Goal: Information Seeking & Learning: Compare options

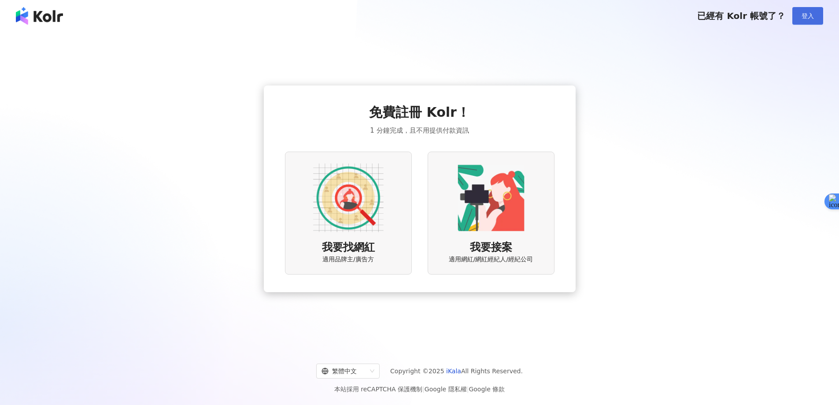
click at [807, 17] on span "登入" at bounding box center [808, 15] width 12 height 7
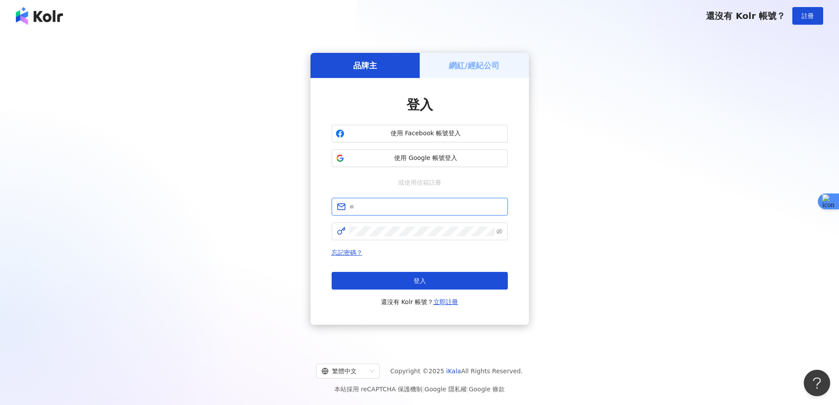
click at [390, 205] on input "text" at bounding box center [425, 207] width 153 height 10
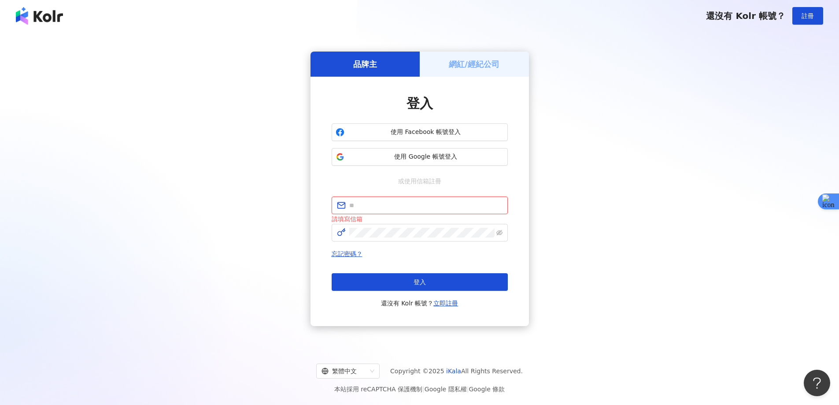
type input "**********"
click at [409, 285] on button "登入" at bounding box center [420, 282] width 176 height 18
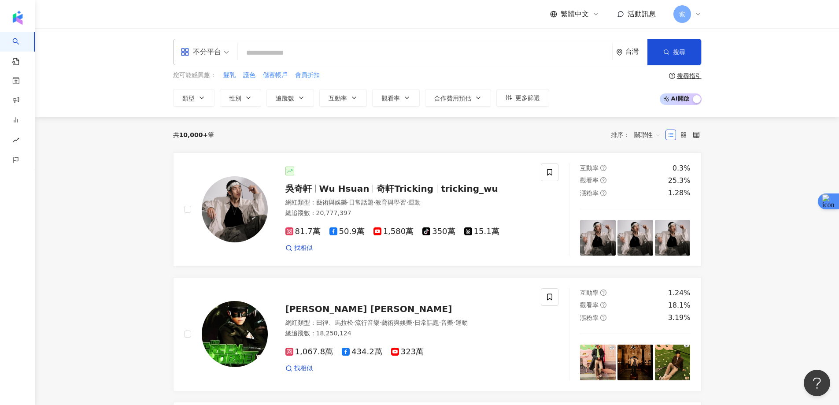
click at [386, 53] on input "search" at bounding box center [424, 53] width 367 height 17
paste input "******"
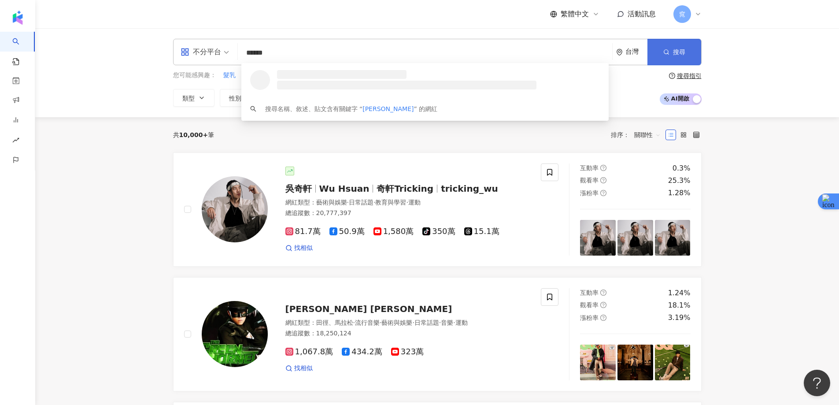
type input "******"
click at [665, 50] on icon "button" at bounding box center [667, 52] width 6 height 6
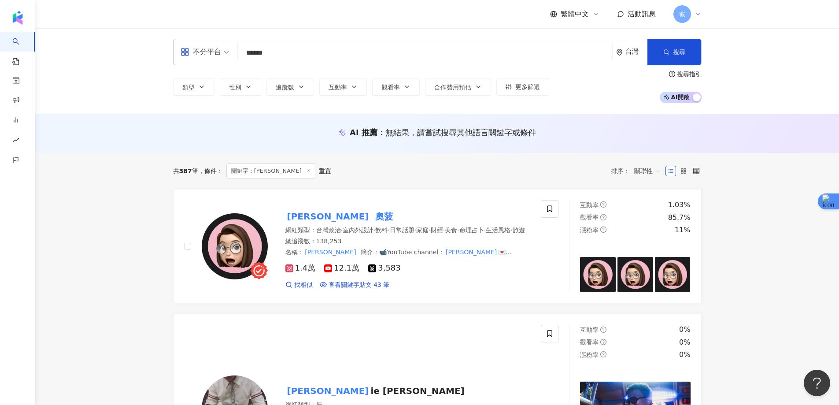
click at [374, 213] on mark "奧菠" at bounding box center [384, 216] width 21 height 14
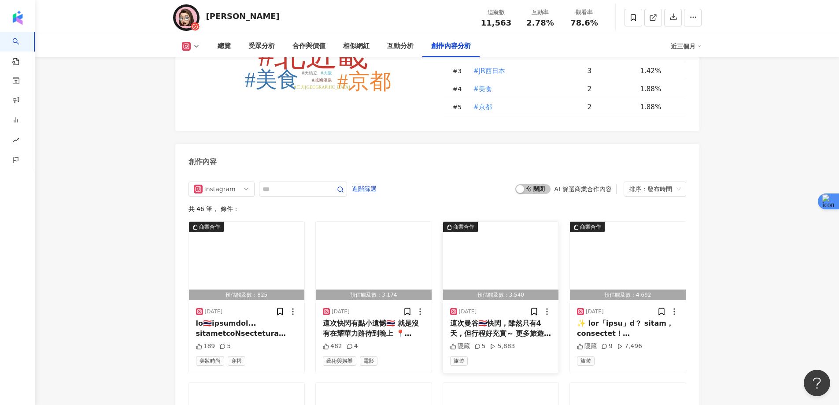
scroll to position [2467, 0]
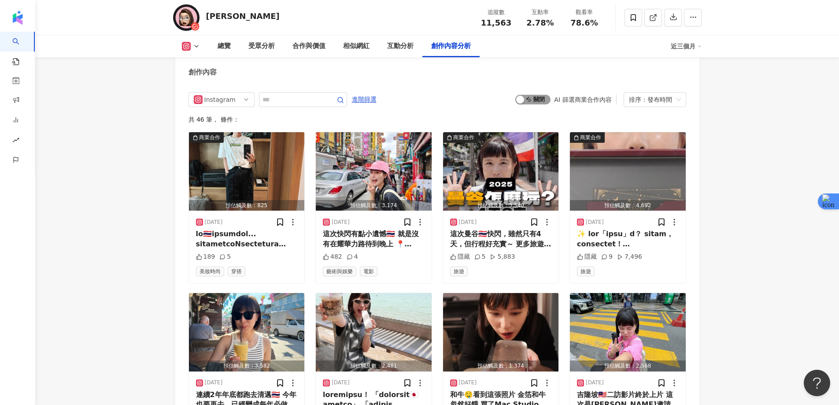
click at [540, 98] on span "啟動 關閉" at bounding box center [533, 100] width 35 height 10
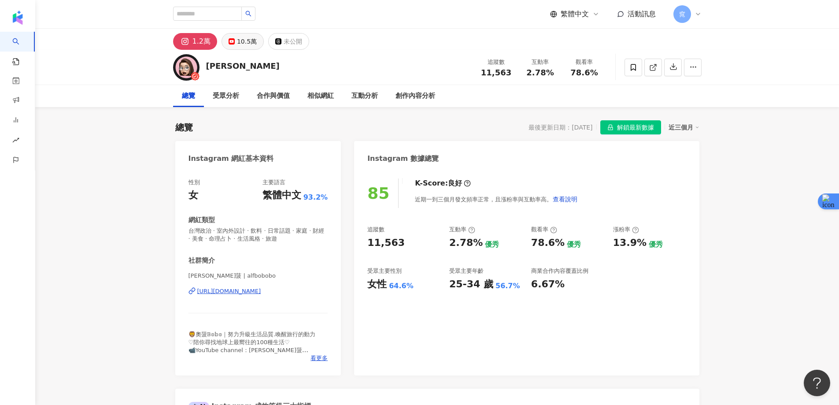
click at [245, 41] on div "10.5萬" at bounding box center [247, 41] width 20 height 12
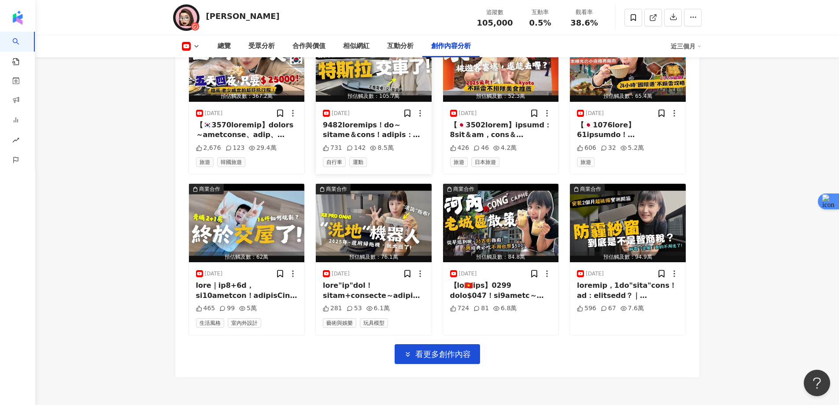
scroll to position [2331, 0]
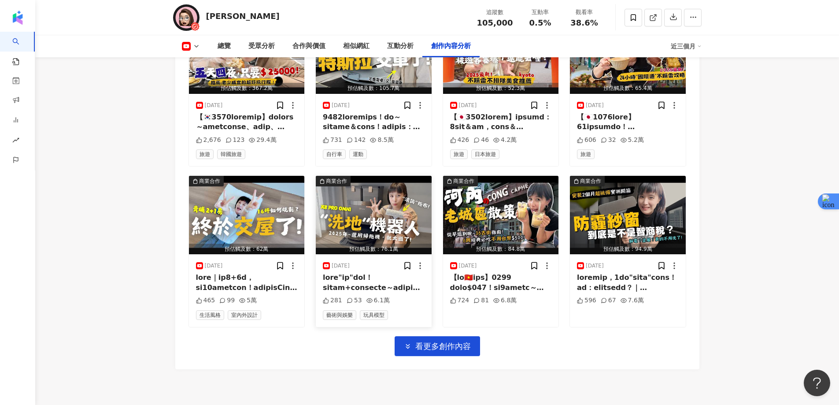
click at [377, 206] on img "button" at bounding box center [374, 215] width 116 height 78
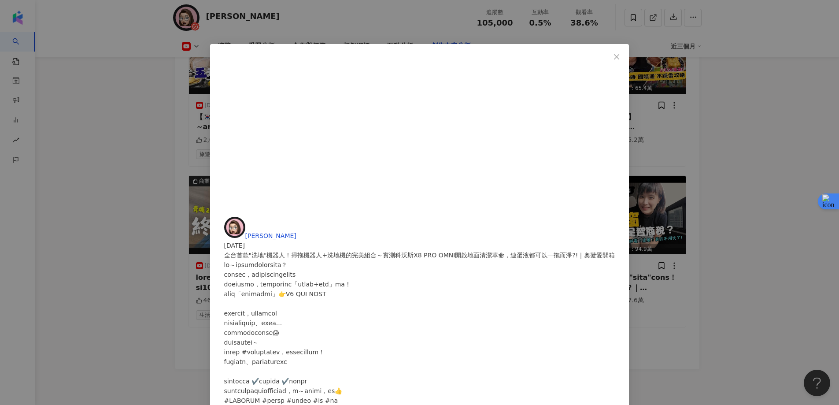
click at [613, 53] on icon "close" at bounding box center [616, 56] width 7 height 7
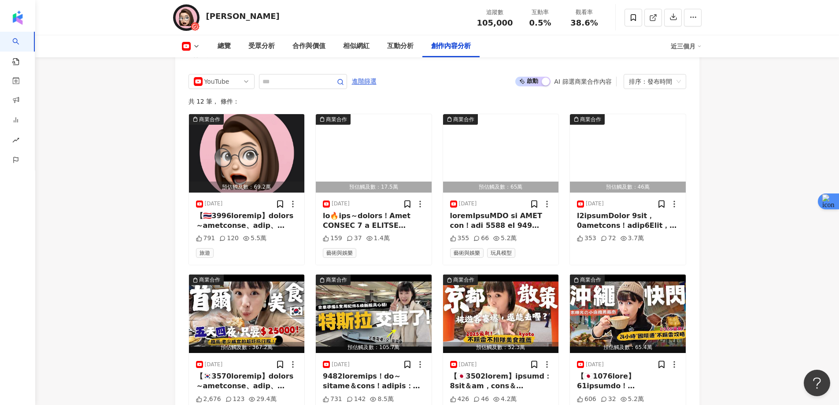
scroll to position [2022, 0]
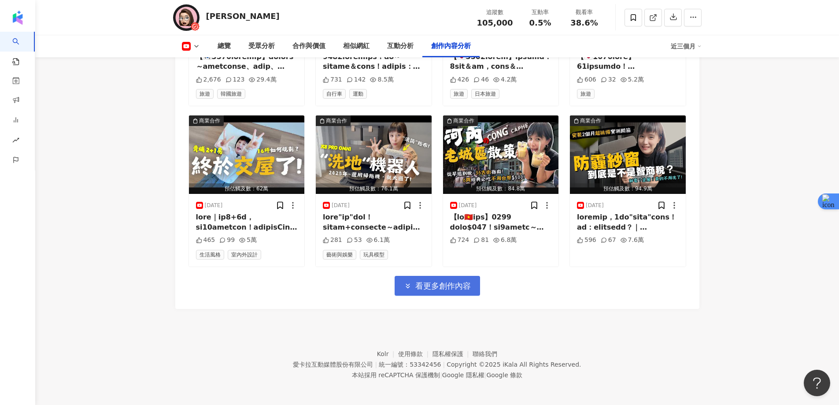
click at [453, 278] on button "看更多創作內容" at bounding box center [437, 286] width 85 height 20
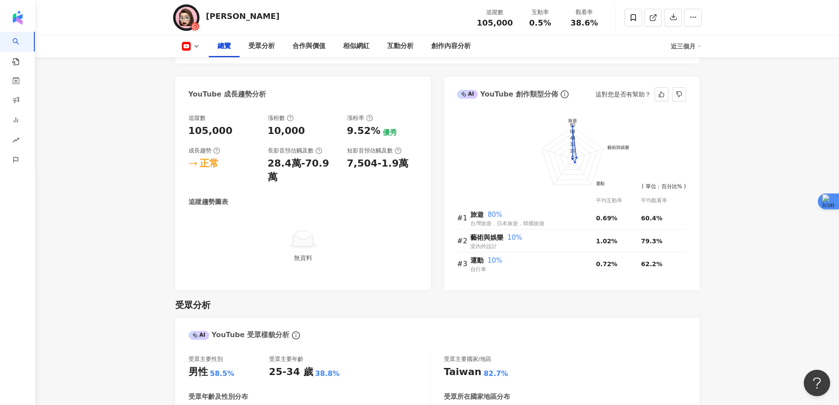
scroll to position [380, 0]
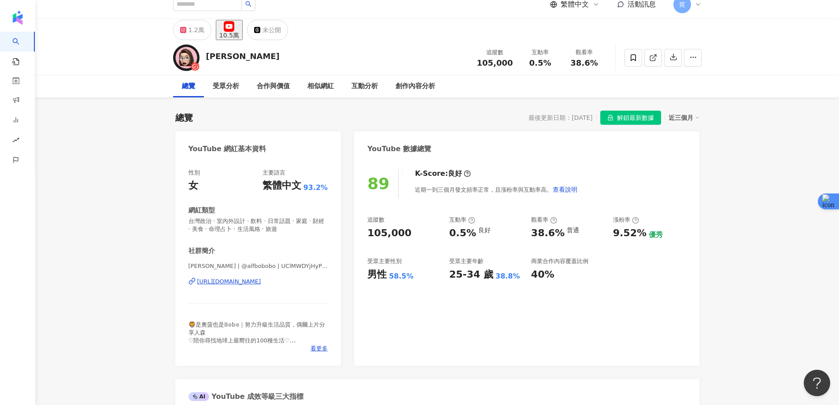
scroll to position [0, 0]
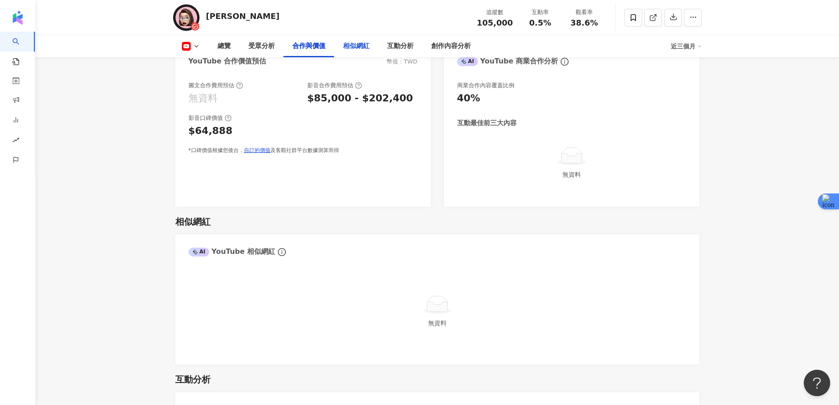
click at [363, 46] on div "相似網紅" at bounding box center [356, 46] width 26 height 11
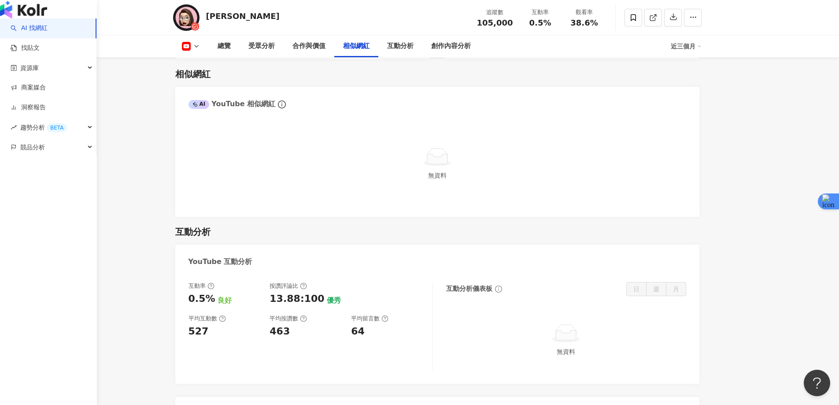
click at [20, 33] on link "AI 找網紅" at bounding box center [29, 28] width 37 height 9
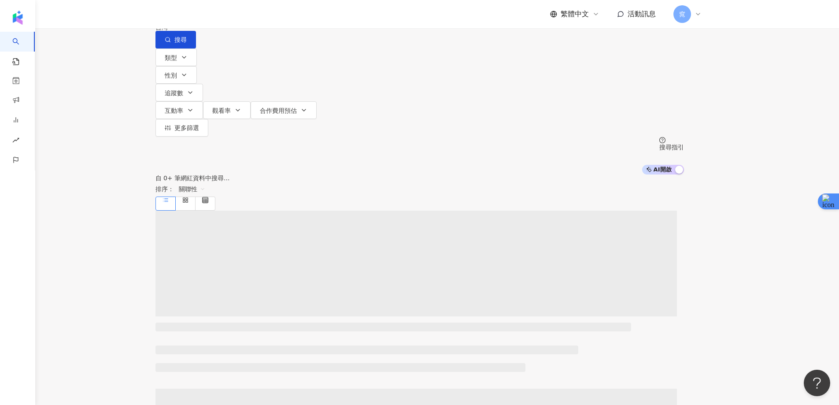
click at [284, 17] on input "search" at bounding box center [247, 8] width 71 height 17
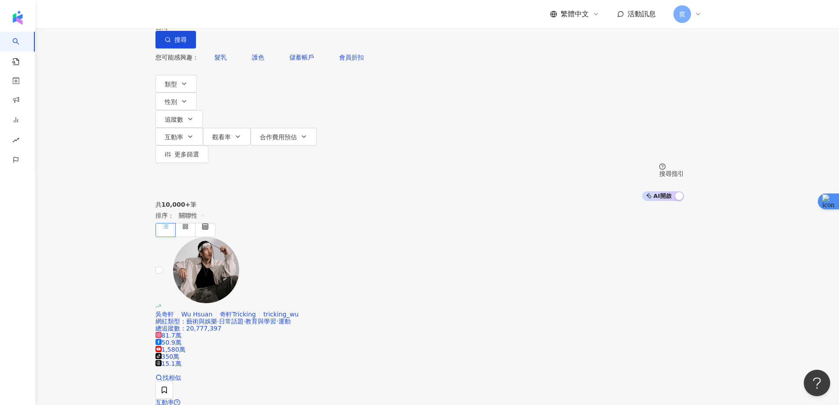
type input "*"
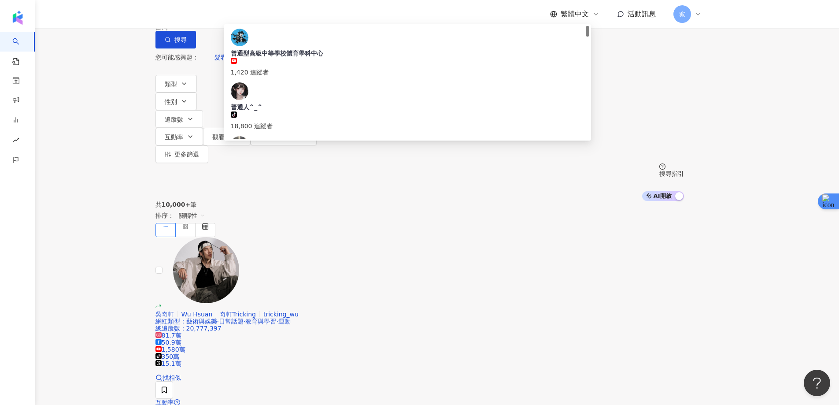
type input "****"
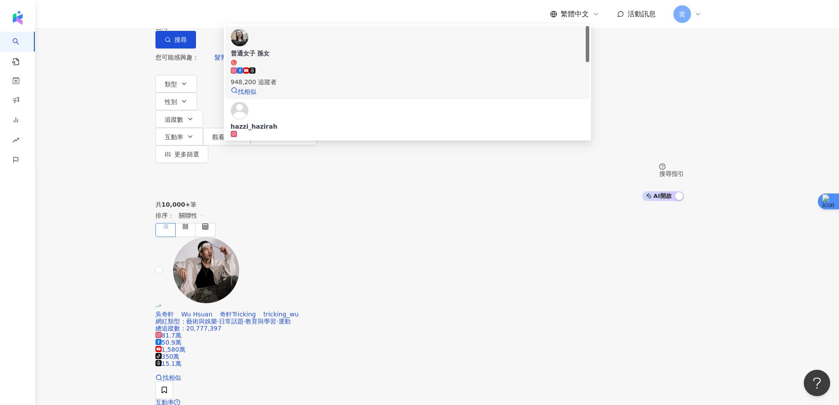
click at [300, 58] on div "普通女子 孫女" at bounding box center [407, 53] width 353 height 9
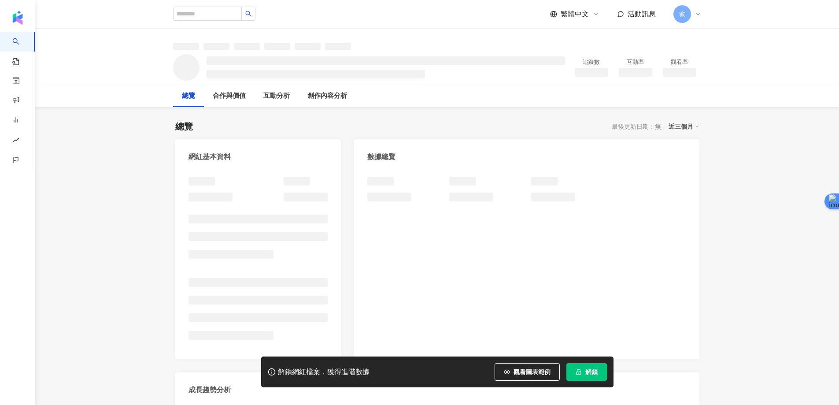
click at [583, 369] on button "解鎖" at bounding box center [587, 372] width 41 height 18
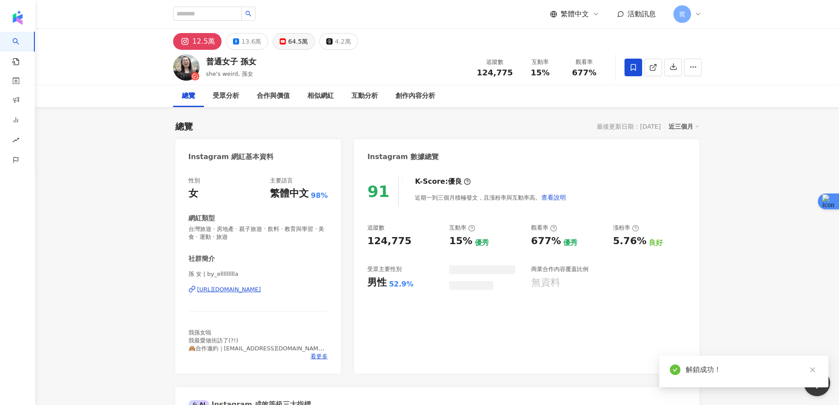
click at [299, 41] on div "64.5萬" at bounding box center [298, 41] width 20 height 12
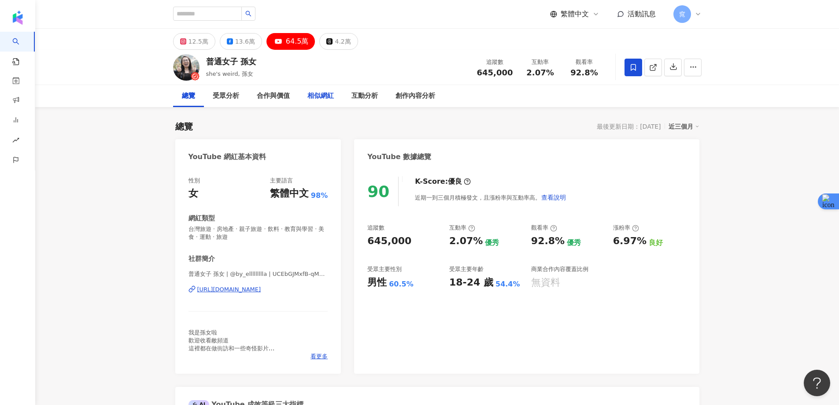
click at [319, 99] on div "相似網紅" at bounding box center [321, 96] width 26 height 11
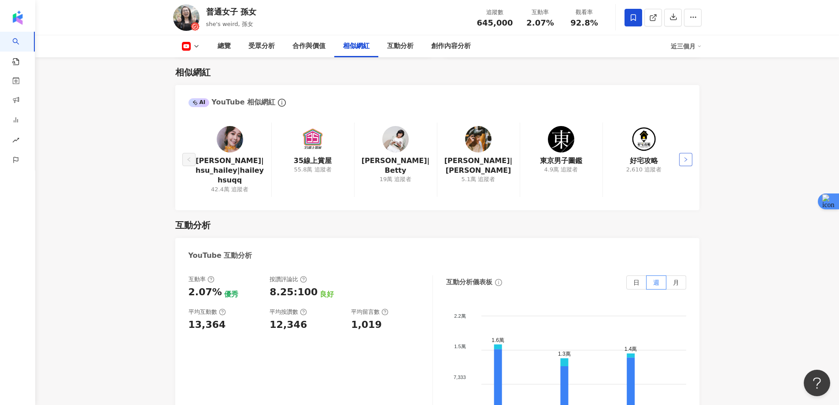
click at [687, 159] on icon "right" at bounding box center [685, 159] width 5 height 5
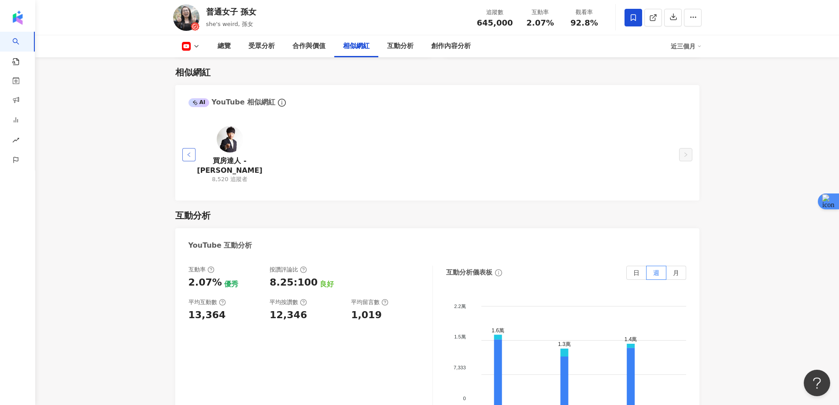
click at [189, 152] on icon "left" at bounding box center [188, 154] width 3 height 4
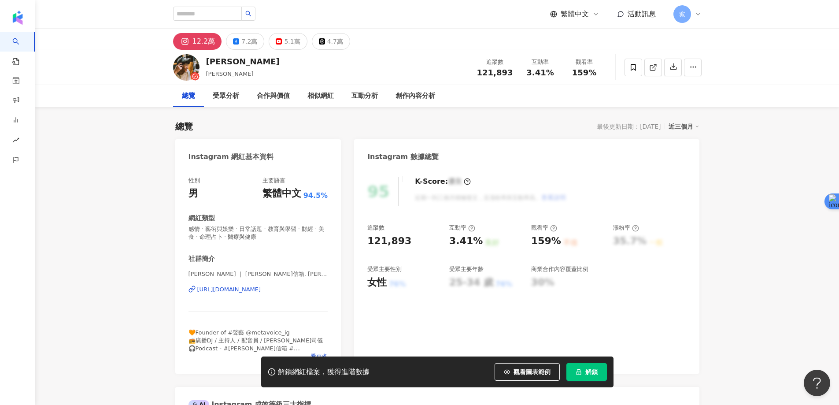
click at [581, 370] on icon "lock" at bounding box center [579, 372] width 6 height 6
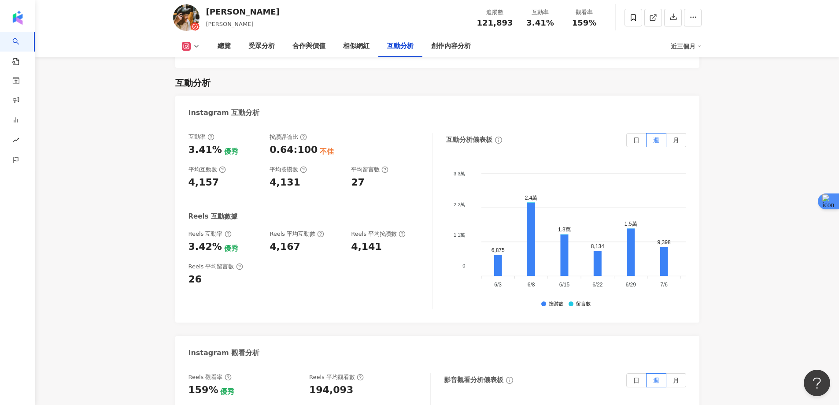
scroll to position [1586, 0]
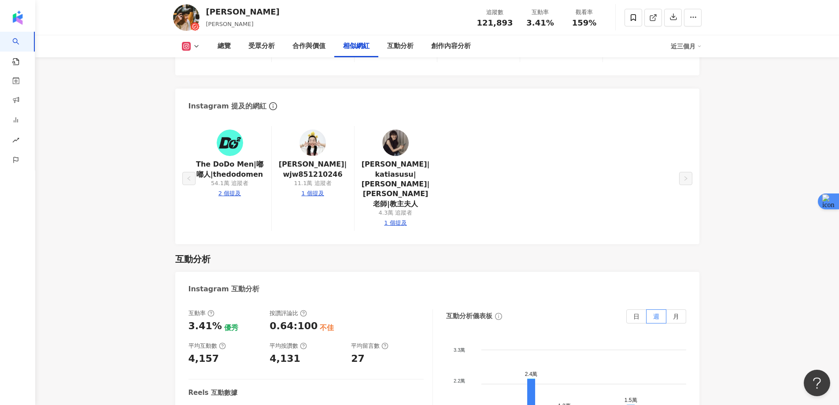
drag, startPoint x: 312, startPoint y: 171, endPoint x: 471, endPoint y: 138, distance: 163.0
click at [538, 134] on div "The DoDo Men|嘟嘟人|thedodomen 54.1萬 追蹤者 2 個提及 [PERSON_NAME]|wjw851210246 11.1萬 追蹤…" at bounding box center [438, 178] width 498 height 104
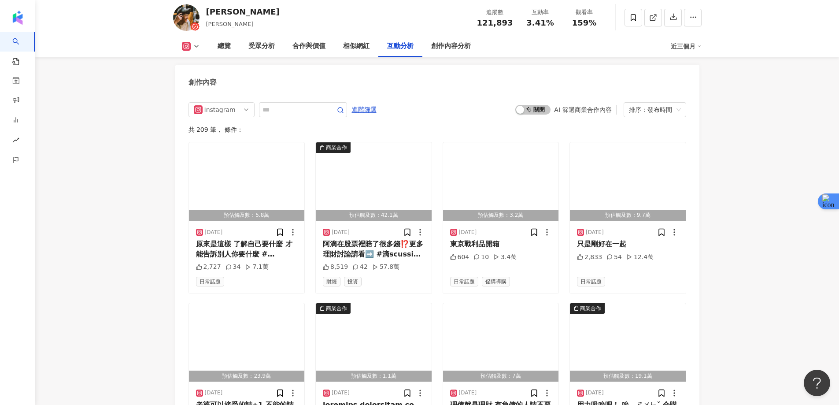
scroll to position [2732, 0]
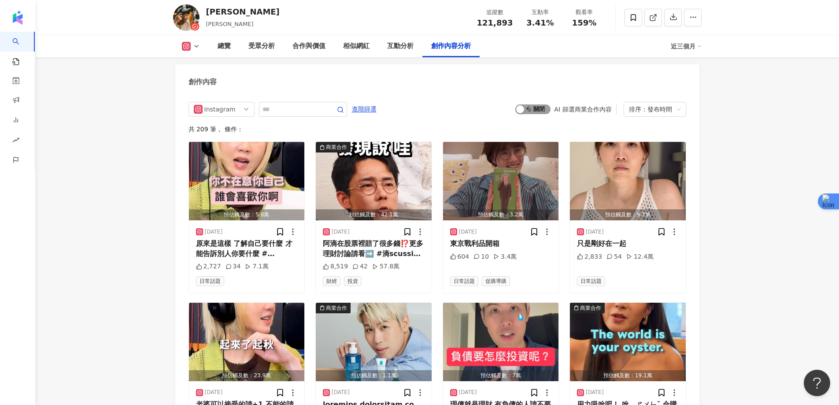
click at [531, 104] on span "啟動 關閉" at bounding box center [533, 109] width 35 height 10
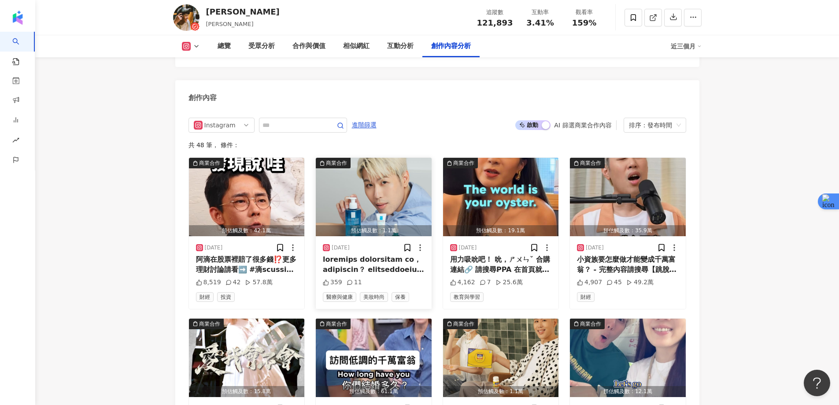
click at [391, 158] on img "button" at bounding box center [374, 197] width 116 height 78
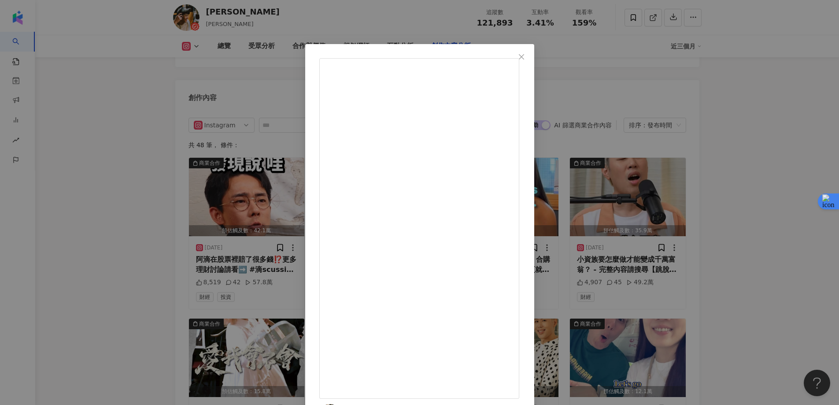
click at [778, 125] on div "歐馬克 2025/8/21 359 11 查看原始貼文" at bounding box center [419, 202] width 839 height 405
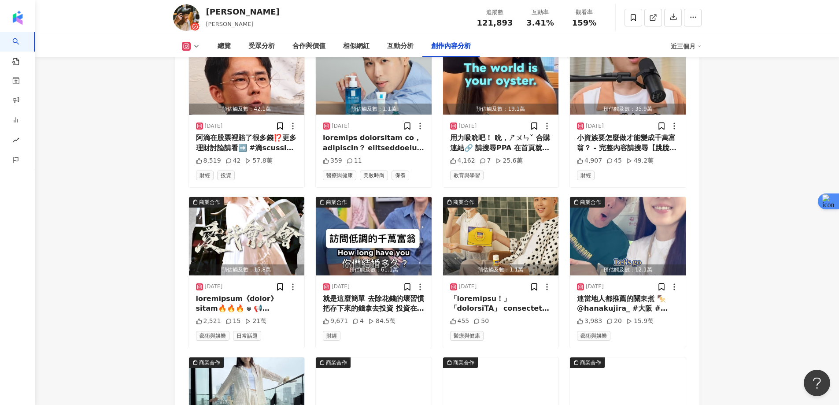
scroll to position [2794, 0]
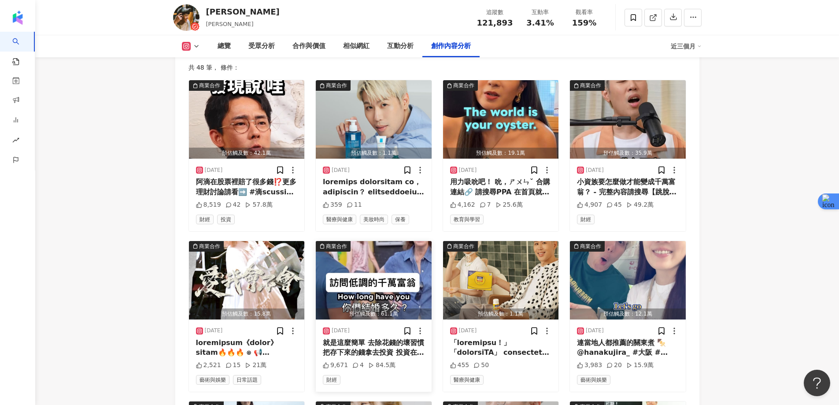
click at [391, 248] on img "button" at bounding box center [374, 280] width 116 height 78
click at [369, 252] on img "button" at bounding box center [374, 280] width 116 height 78
click at [371, 252] on img "button" at bounding box center [374, 280] width 116 height 78
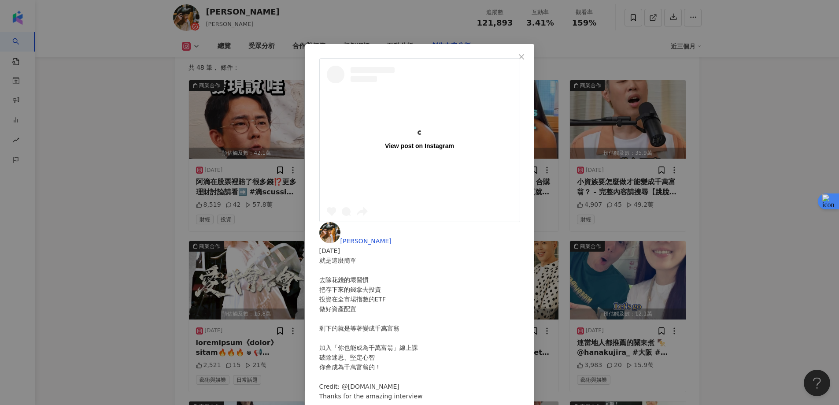
scroll to position [0, 0]
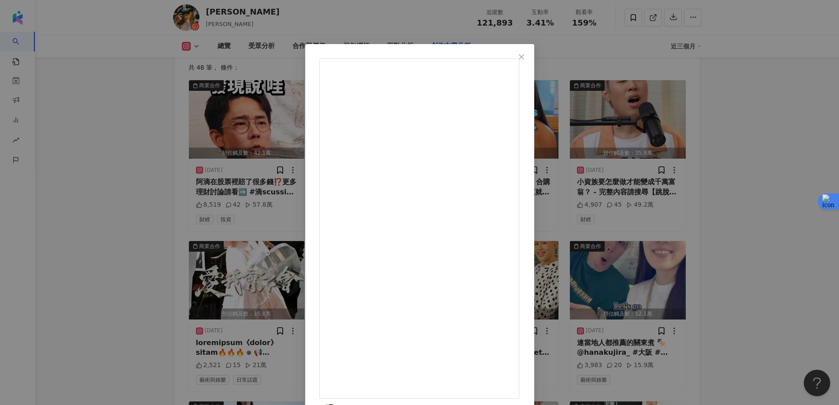
click at [750, 148] on div "歐馬克 2025/7/20 就是這麼簡單 去除花錢的壞習慣 把存下來的錢拿去投資 投資在全市場指數的ETF 做好資產配置 剩下的就是等著變成千萬富翁 加入「你…" at bounding box center [419, 202] width 839 height 405
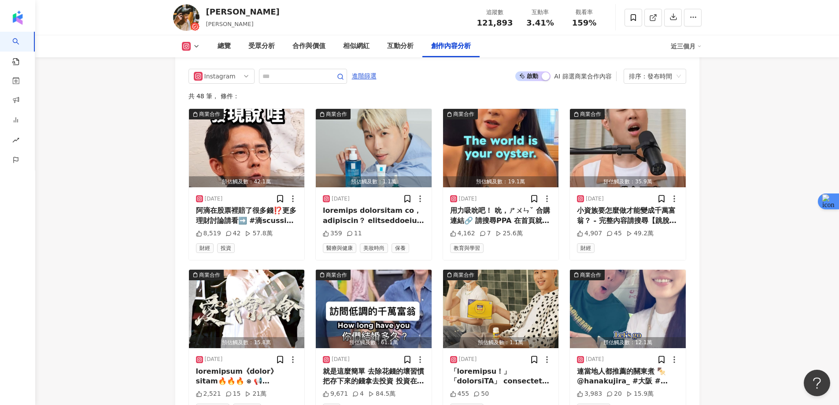
scroll to position [2749, 0]
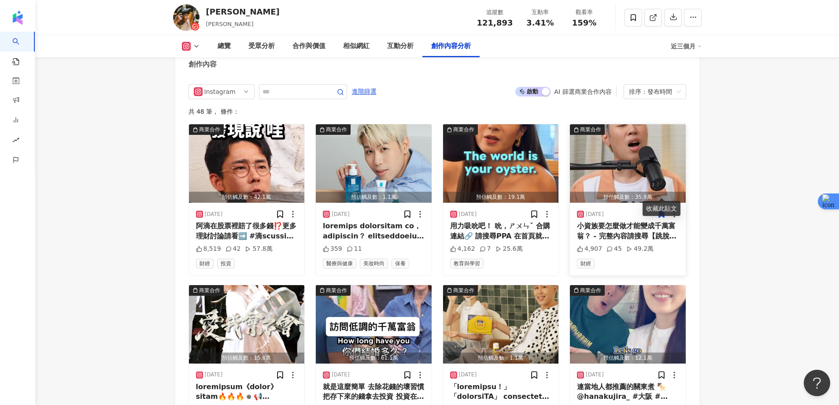
click at [617, 134] on img "button" at bounding box center [628, 163] width 116 height 78
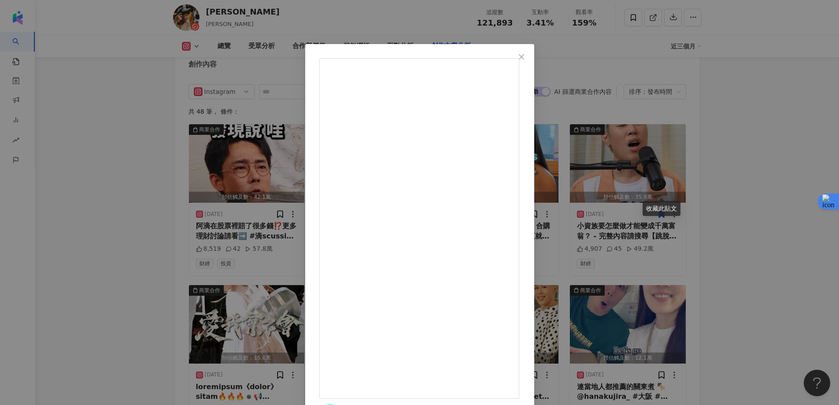
click at [716, 137] on div "The DoDo Men 2025/8/14 小資族要怎麼做才能變成千萬富翁？ - 完整內容請搜尋【跳脫Do式圈】「Do嘴一下」EP10！ Podcast🎧跳…" at bounding box center [419, 202] width 839 height 405
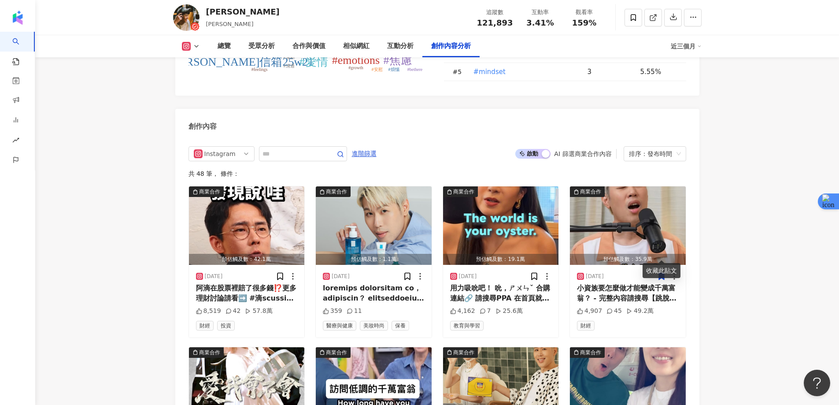
scroll to position [2661, 0]
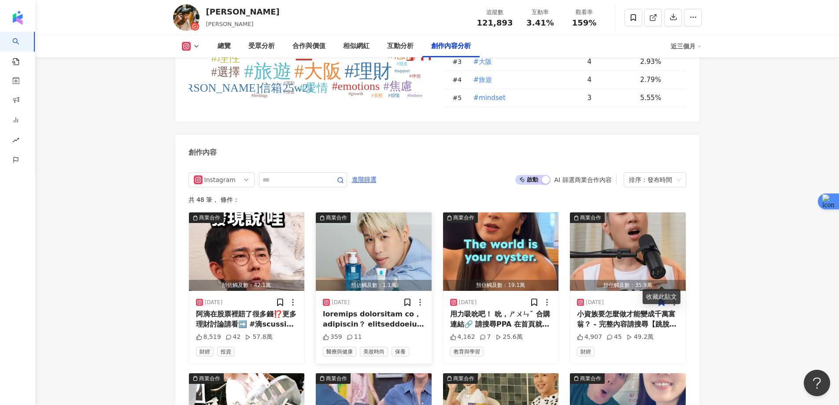
click at [381, 221] on img "button" at bounding box center [374, 251] width 116 height 78
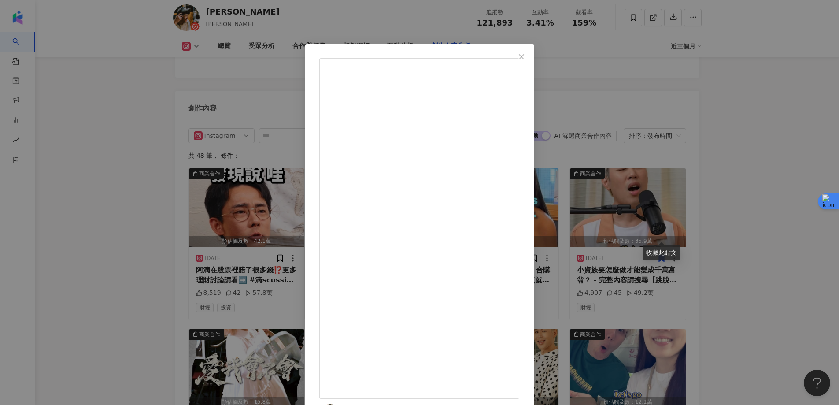
scroll to position [0, 0]
click at [724, 126] on div "歐馬克 2025/8/21 359 11 查看原始貼文" at bounding box center [419, 202] width 839 height 405
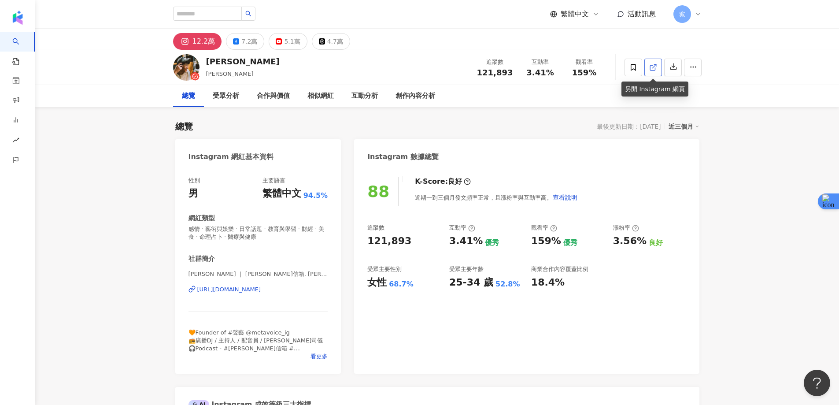
click at [648, 68] on link at bounding box center [654, 68] width 18 height 18
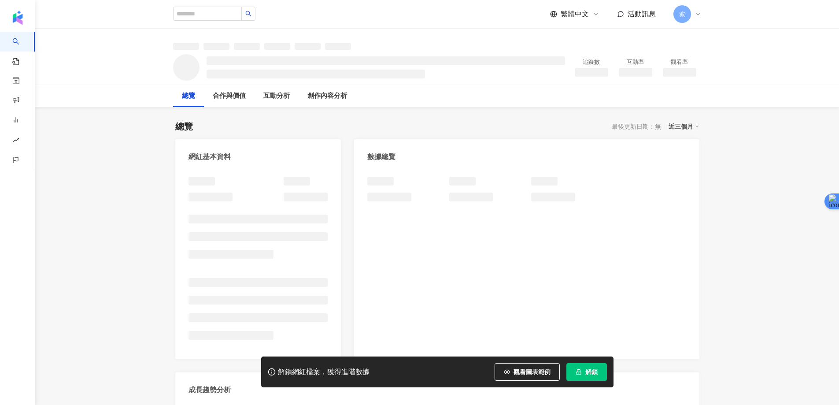
click at [583, 367] on button "解鎖" at bounding box center [587, 372] width 41 height 18
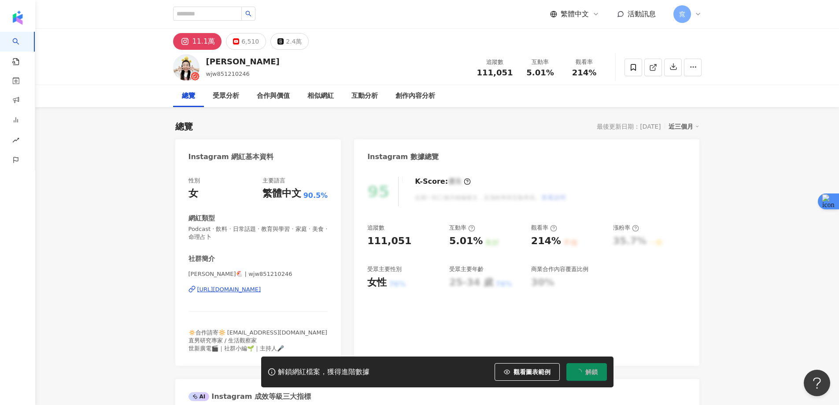
scroll to position [88, 0]
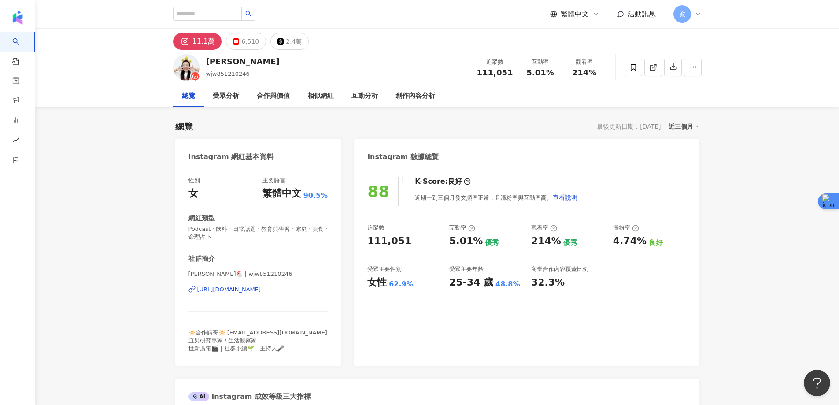
drag, startPoint x: 192, startPoint y: 41, endPoint x: 415, endPoint y: 67, distance: 224.0
click at [415, 67] on div "[PERSON_NAME] wjw851210246 追蹤數 111,051 互動率 5.01% 觀看率 214%" at bounding box center [438, 67] width 564 height 35
click at [659, 68] on link at bounding box center [654, 68] width 18 height 18
